Goal: Navigation & Orientation: Find specific page/section

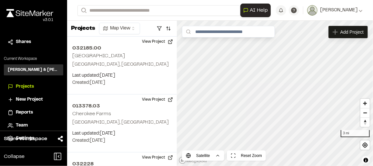
click at [24, 82] on li "Projects" at bounding box center [33, 86] width 59 height 12
click at [25, 87] on span "Projects" at bounding box center [25, 86] width 18 height 7
click at [127, 23] on html "**********" at bounding box center [186, 83] width 373 height 166
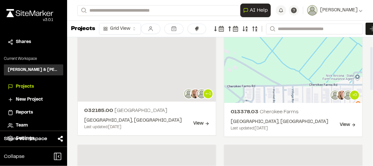
scroll to position [29, 0]
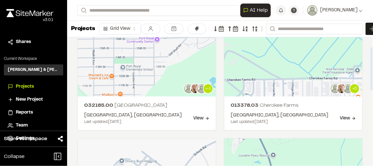
click at [122, 31] on html "**********" at bounding box center [186, 83] width 373 height 166
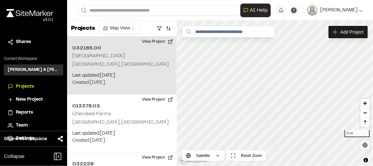
click at [115, 60] on div "032185.00 London Square Port Royal, SC Last updated: Sep 22, 2025 Budget: $ Cre…" at bounding box center [122, 65] width 110 height 58
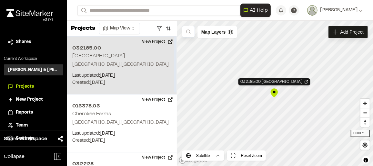
click at [162, 41] on button "View Project" at bounding box center [157, 41] width 39 height 10
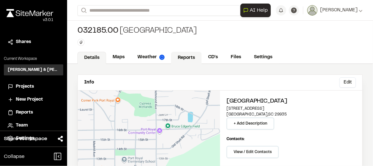
click at [194, 59] on link "Reports" at bounding box center [186, 58] width 31 height 12
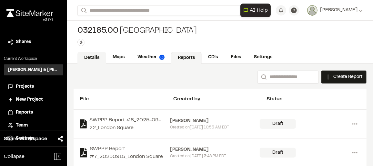
click at [86, 57] on link "Details" at bounding box center [91, 58] width 29 height 12
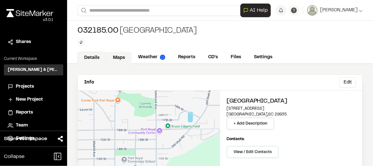
click at [117, 60] on link "Maps" at bounding box center [118, 58] width 25 height 12
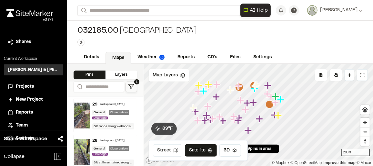
click at [172, 149] on button "Street" at bounding box center [167, 150] width 29 height 12
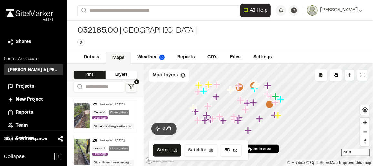
click at [195, 149] on button "Satellite" at bounding box center [201, 150] width 34 height 12
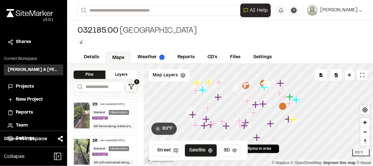
click at [219, 96] on icon "Map marker" at bounding box center [218, 96] width 7 height 7
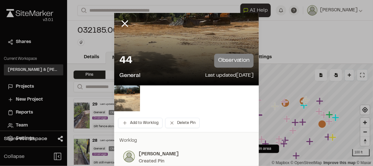
click at [125, 22] on icon at bounding box center [124, 23] width 11 height 11
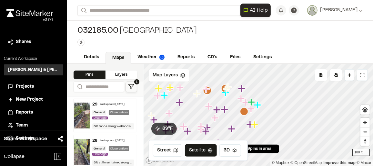
click at [242, 89] on icon "Map marker" at bounding box center [241, 88] width 7 height 7
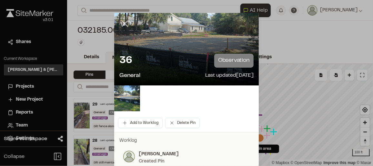
click at [123, 23] on line at bounding box center [124, 23] width 5 height 5
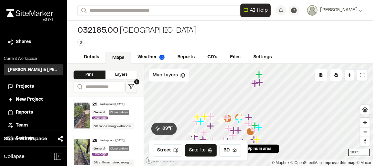
click at [120, 75] on div "Layers" at bounding box center [122, 74] width 32 height 8
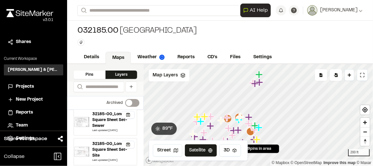
scroll to position [58, 0]
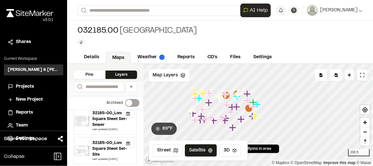
drag, startPoint x: 242, startPoint y: 112, endPoint x: 241, endPoint y: 96, distance: 15.5
click at [241, 96] on icon "Map marker" at bounding box center [238, 94] width 8 height 8
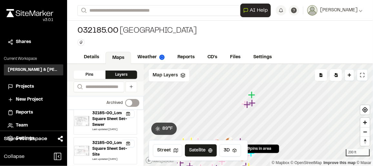
click at [252, 94] on icon "Map marker" at bounding box center [251, 94] width 7 height 7
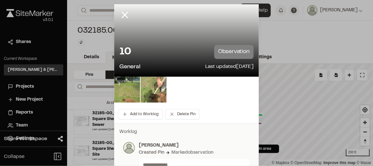
scroll to position [29, 0]
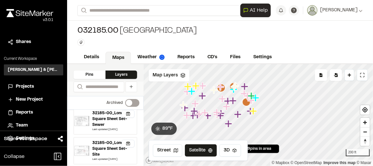
drag, startPoint x: 217, startPoint y: 109, endPoint x: 233, endPoint y: 98, distance: 19.4
click at [233, 98] on icon "Map marker" at bounding box center [232, 100] width 7 height 7
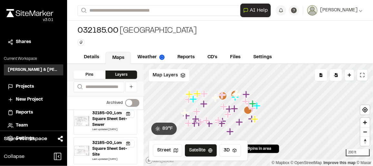
drag, startPoint x: 230, startPoint y: 92, endPoint x: 210, endPoint y: 126, distance: 38.6
click at [210, 126] on icon "Map marker" at bounding box center [210, 123] width 8 height 8
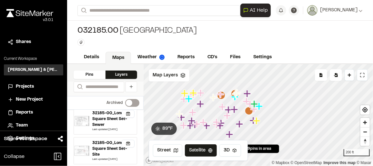
click at [248, 94] on icon "Map marker" at bounding box center [247, 93] width 7 height 7
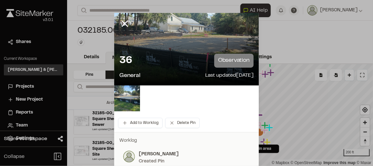
click at [175, 43] on div at bounding box center [186, 49] width 145 height 72
click at [123, 95] on img at bounding box center [127, 98] width 26 height 26
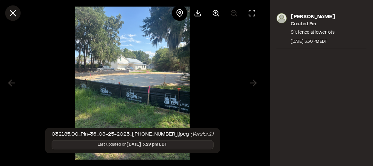
click at [14, 14] on line at bounding box center [12, 12] width 5 height 5
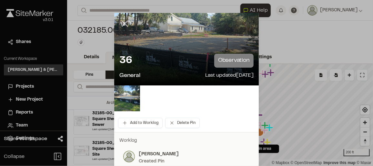
click at [121, 21] on icon at bounding box center [124, 23] width 11 height 11
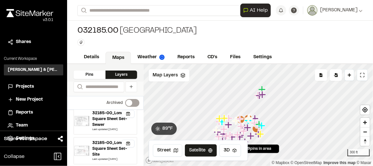
click at [29, 85] on span "Projects" at bounding box center [25, 86] width 18 height 7
